Goal: Contribute content

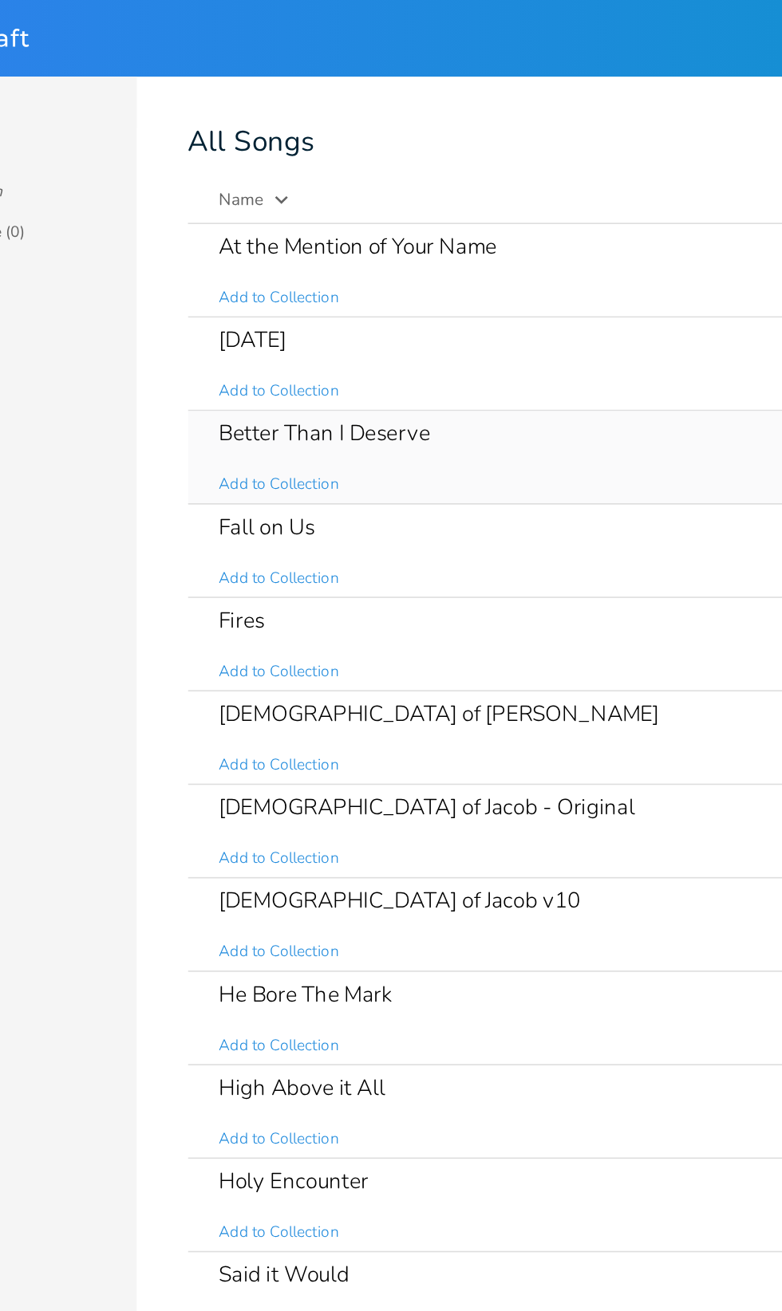
click at [266, 265] on div "Better Than I Deserve" at bounding box center [308, 270] width 132 height 14
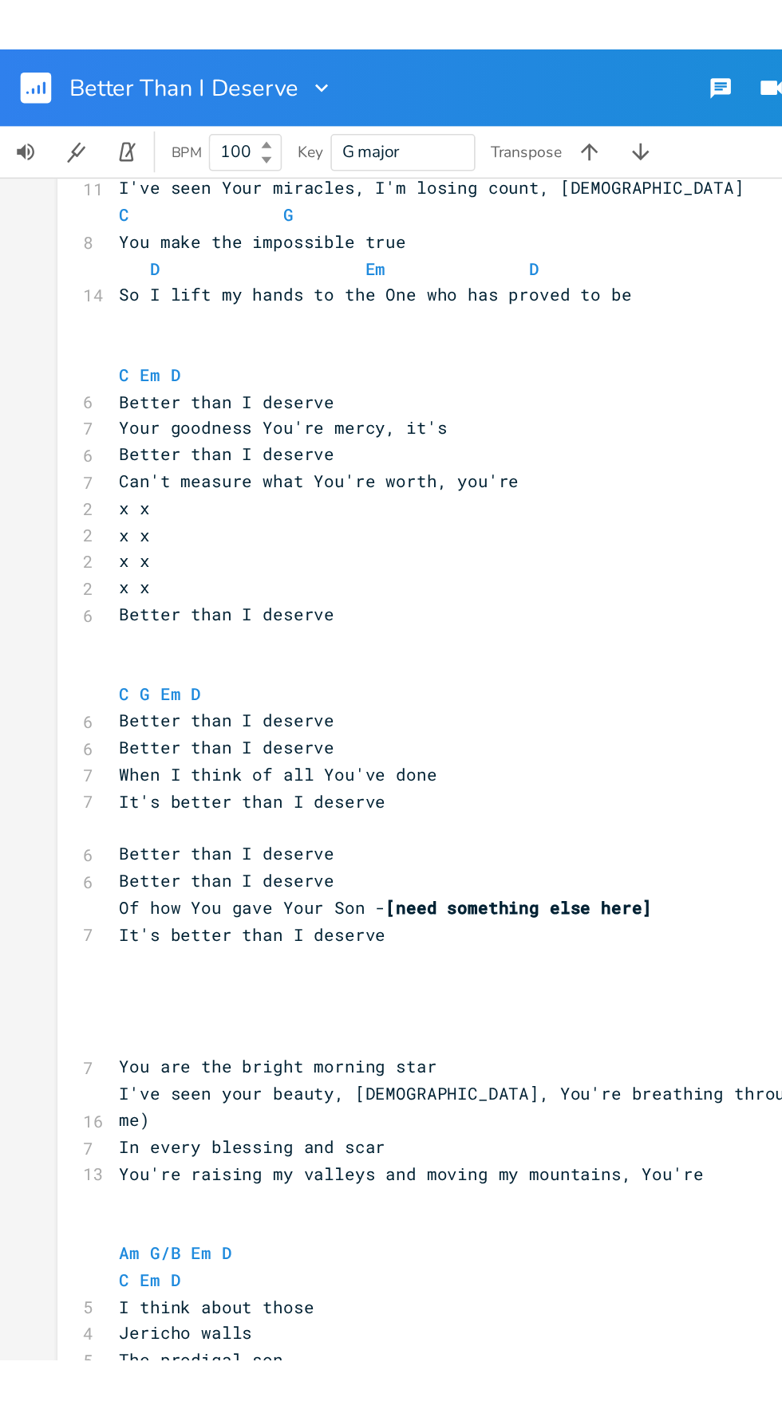
scroll to position [101, 0]
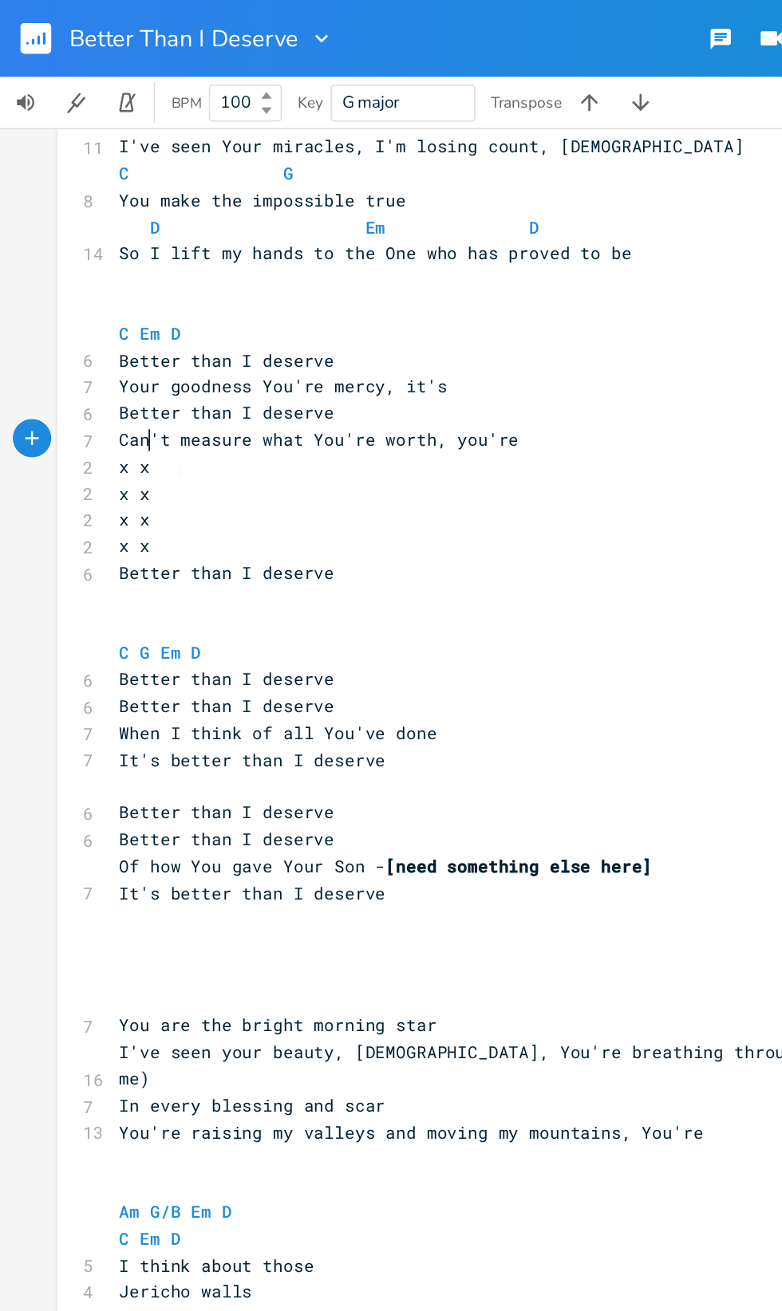
type textarea "​"
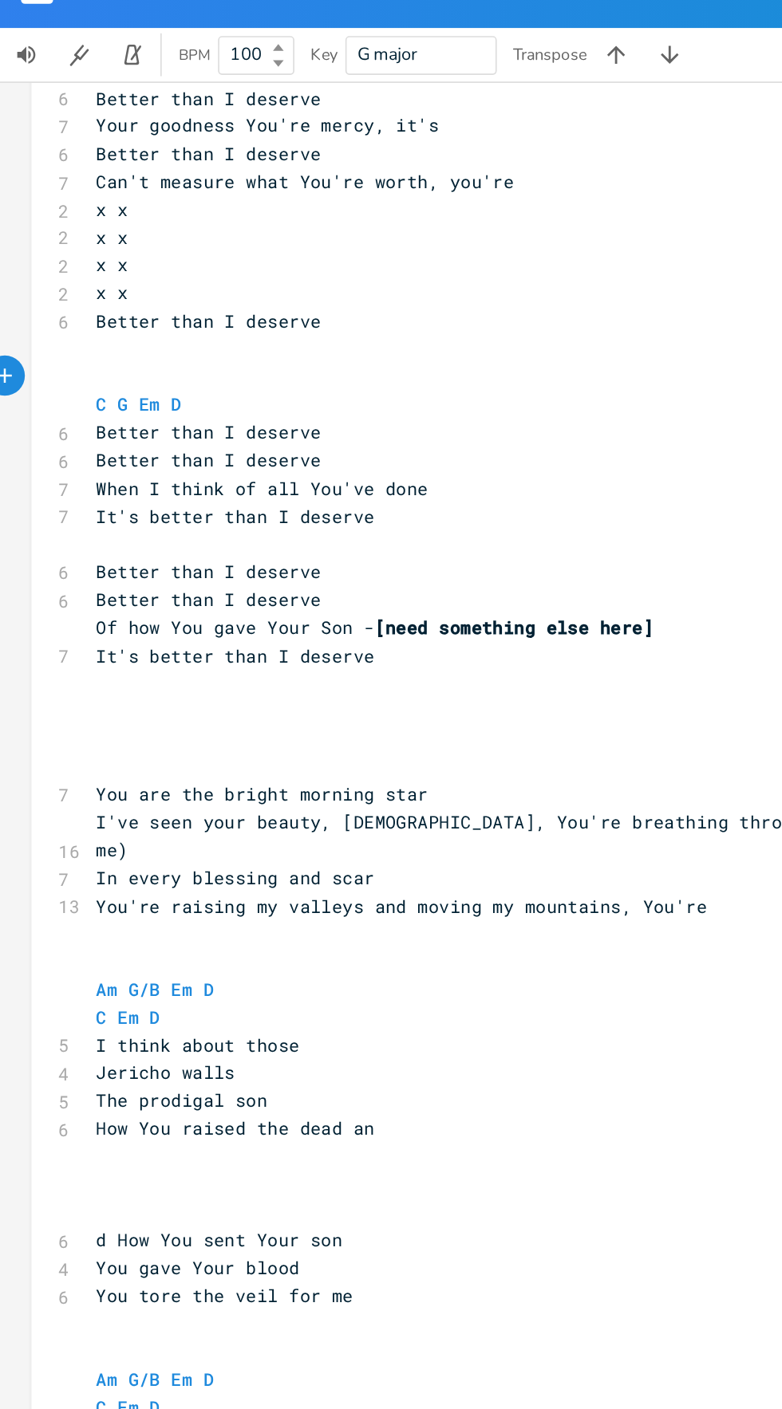
scroll to position [0, 0]
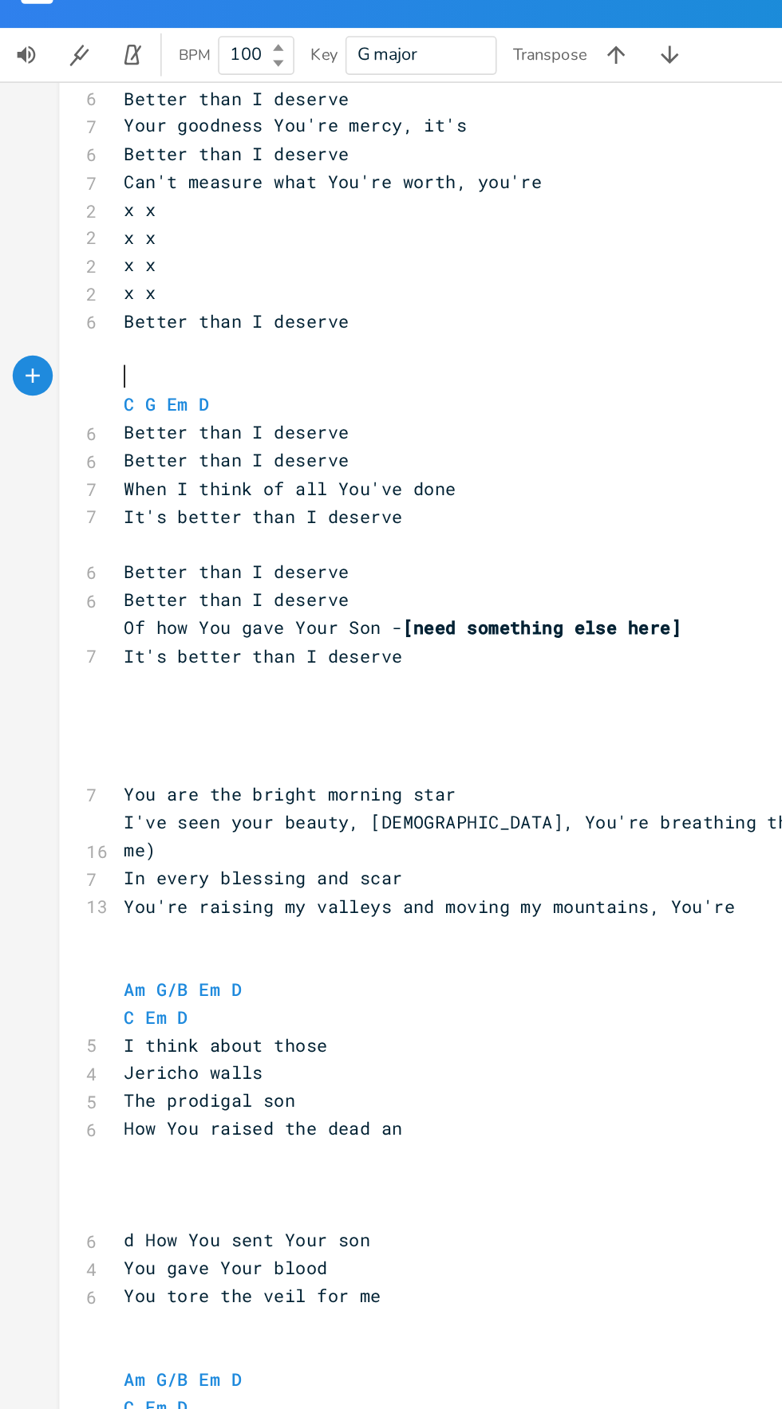
click at [423, 407] on pre "Of how You gave Your Son - [need something else here]" at bounding box center [359, 405] width 576 height 17
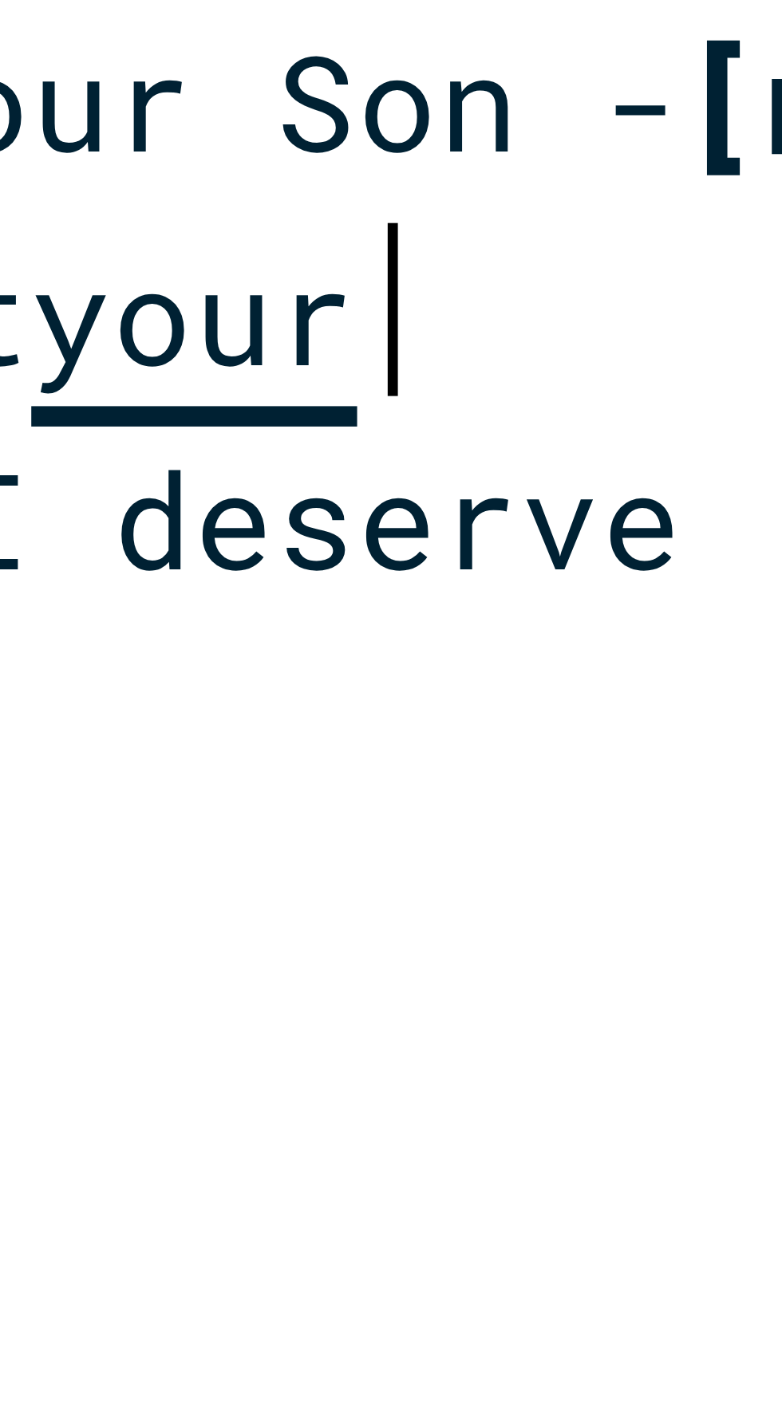
scroll to position [0, 345]
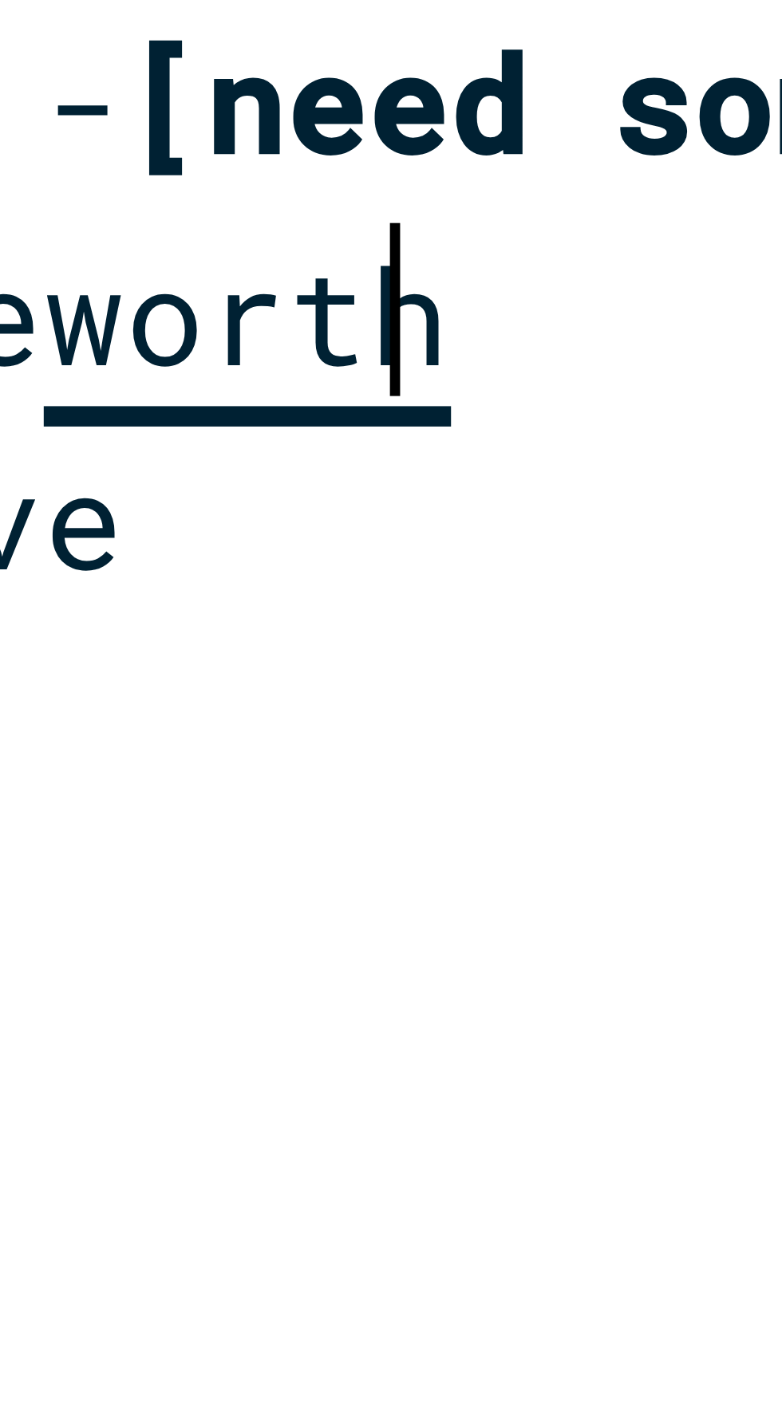
type textarea "ccant measure what you'reworth."
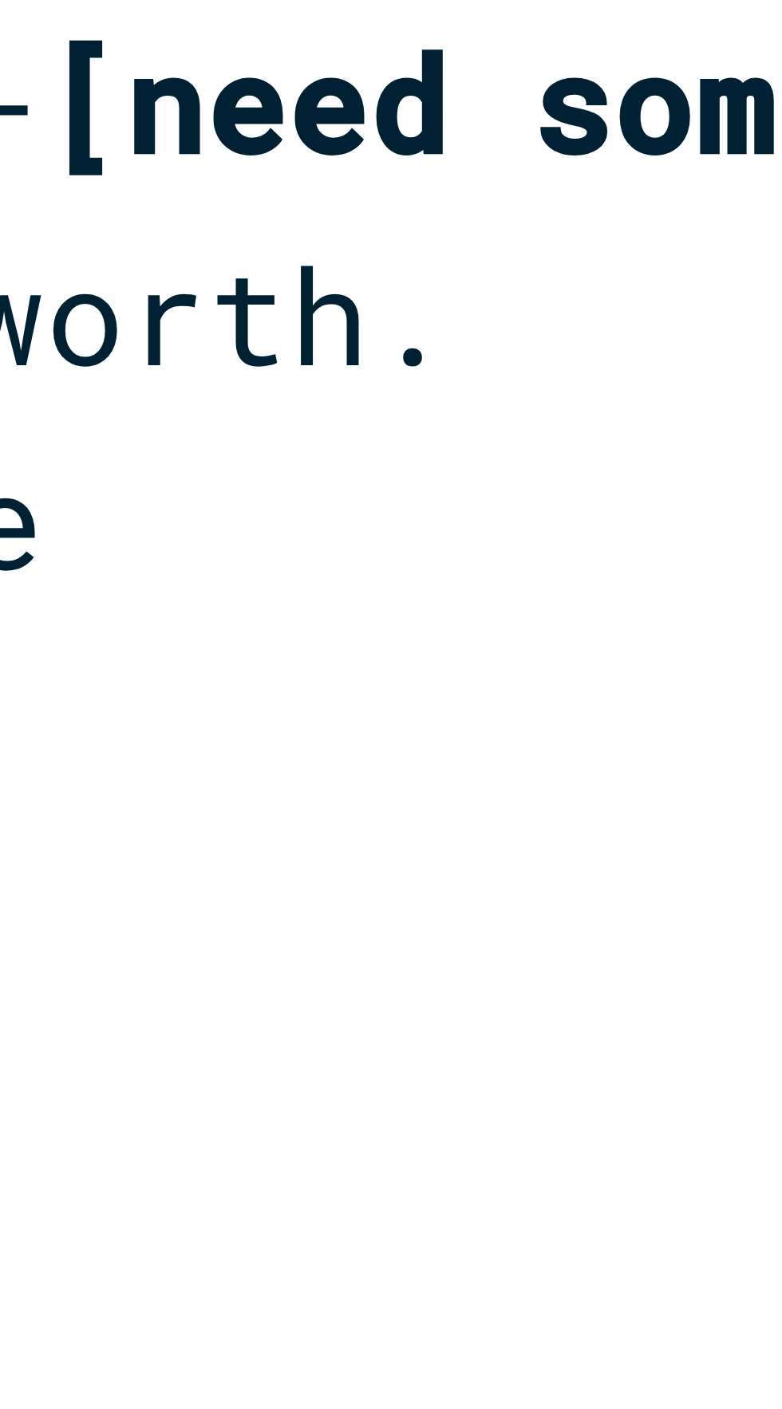
scroll to position [0, 0]
type textarea "?"
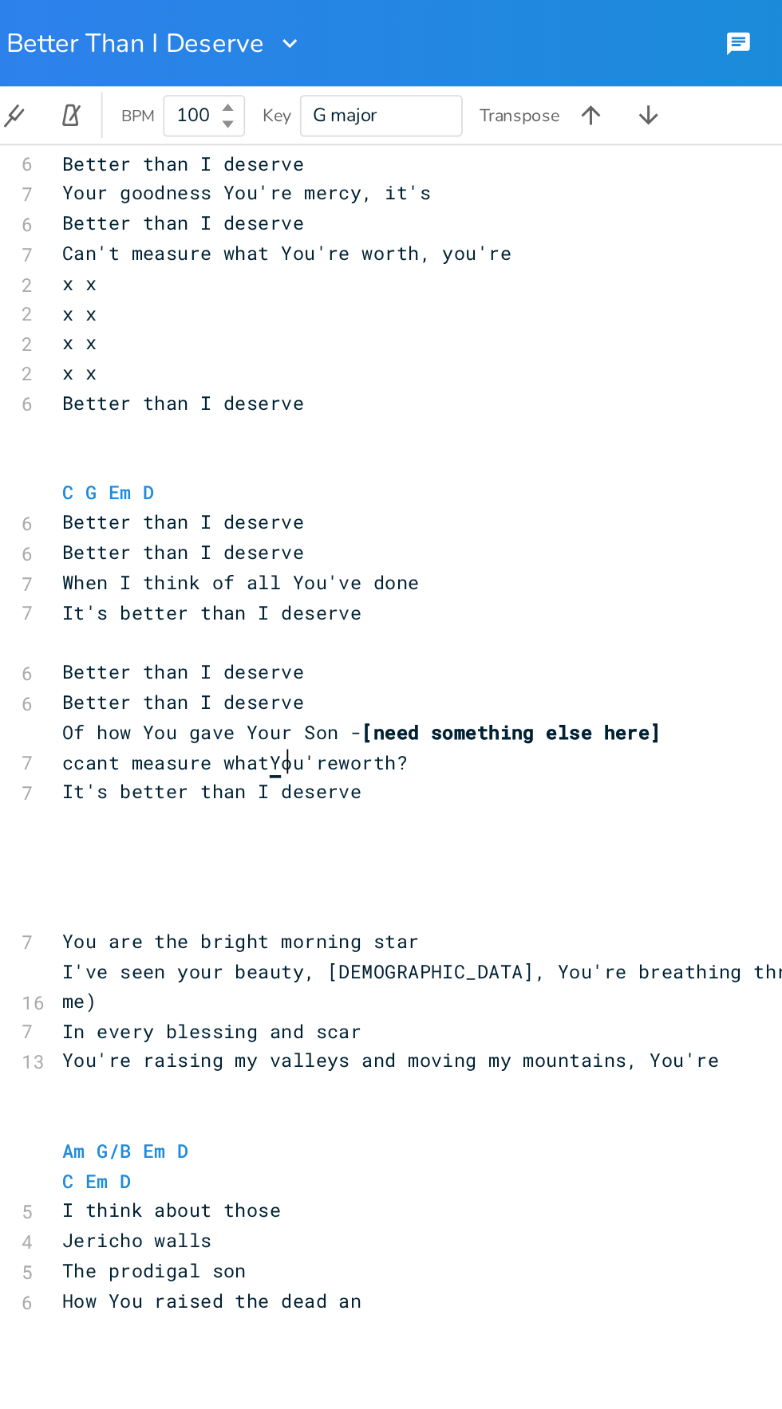
scroll to position [0, 16]
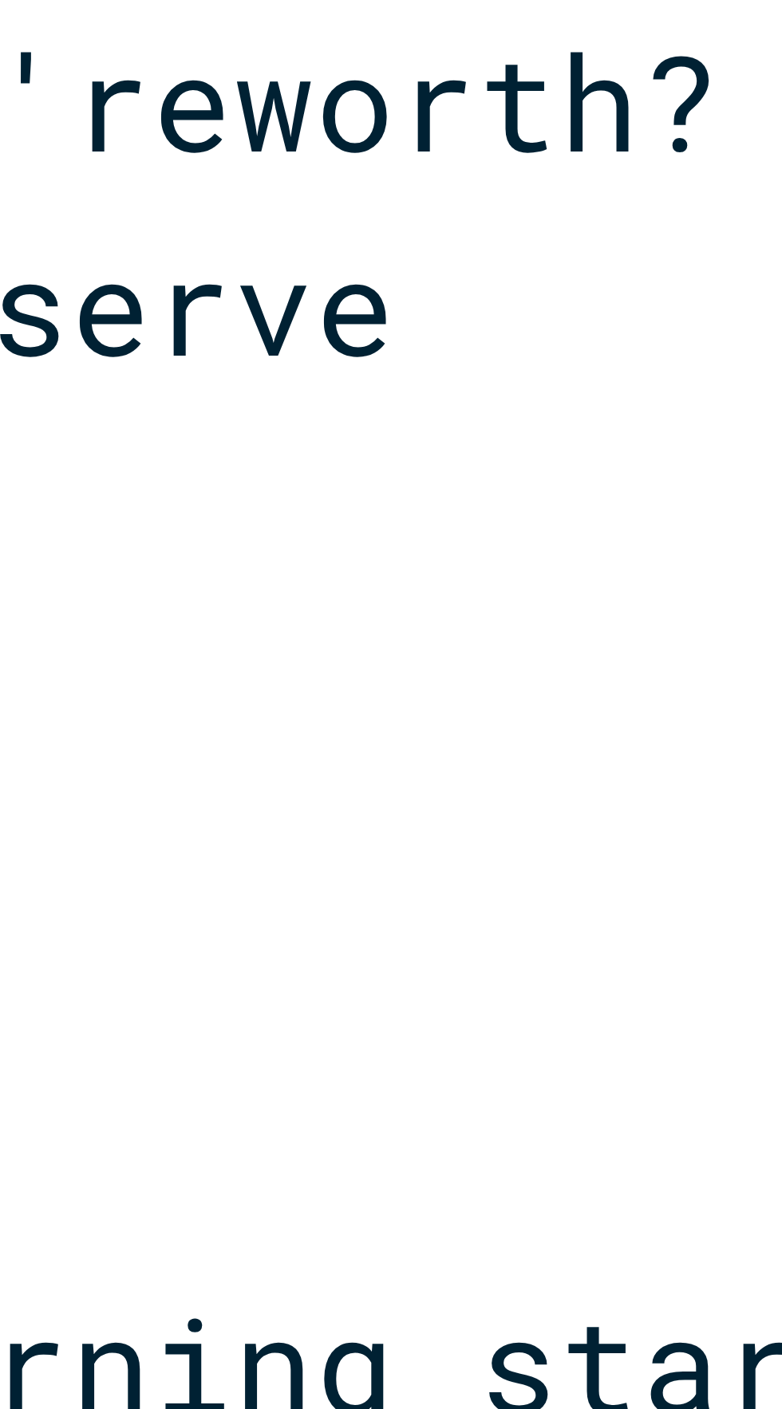
click at [224, 422] on span "ccant measure what Y ou'reworth?" at bounding box center [169, 422] width 191 height 14
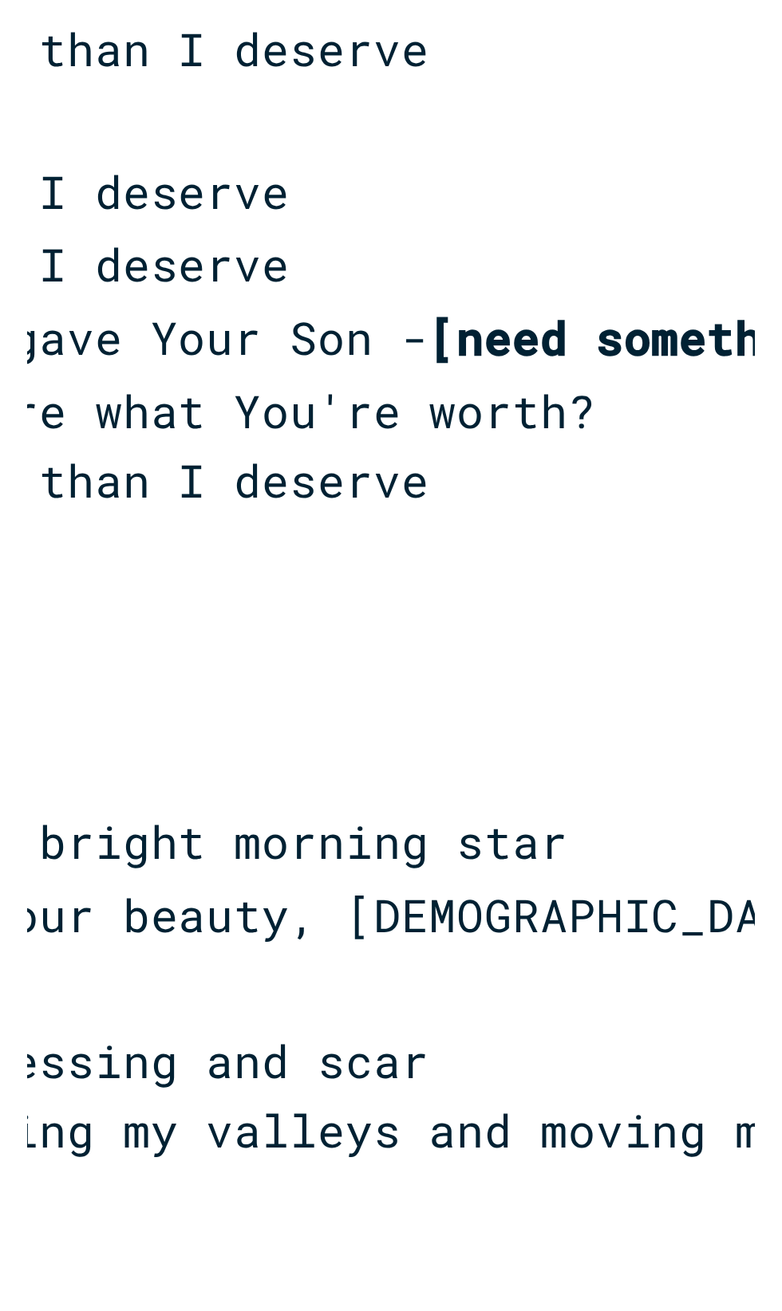
scroll to position [0, 0]
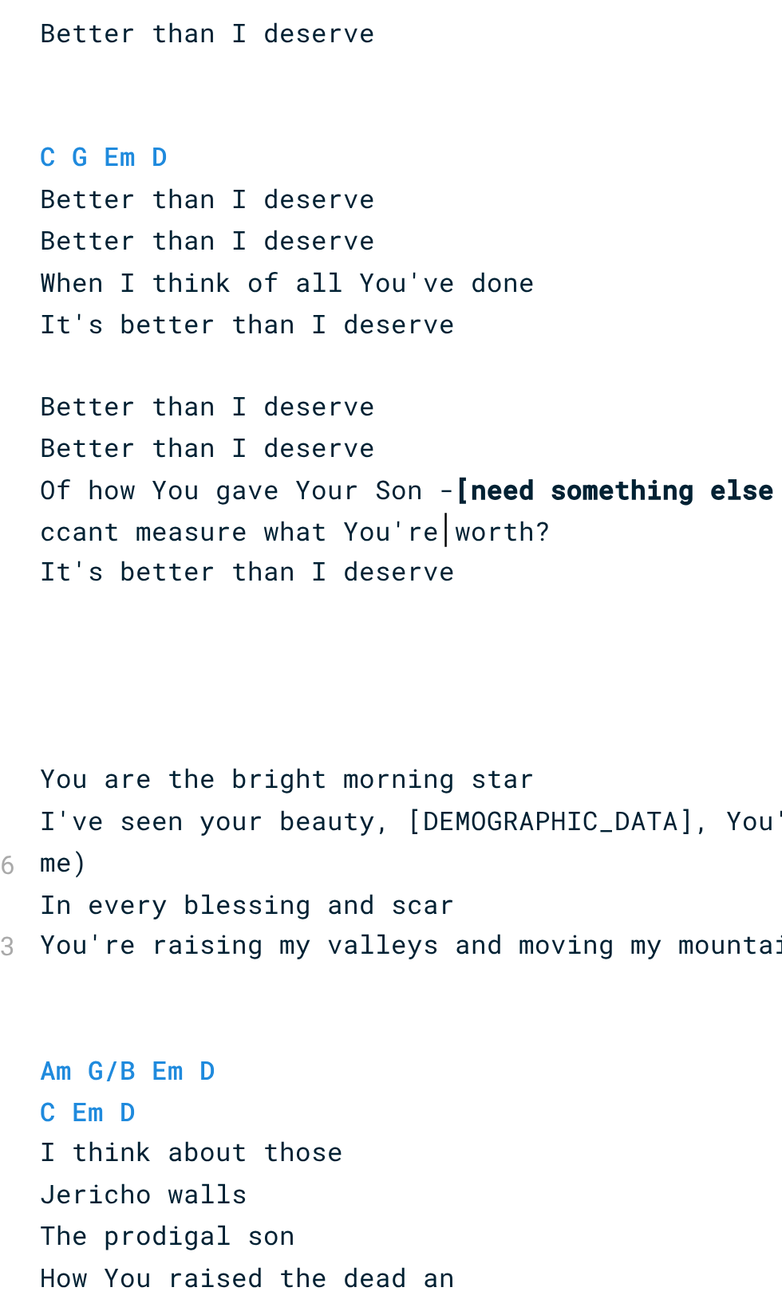
type textarea "Y"
